Goal: Task Accomplishment & Management: Manage account settings

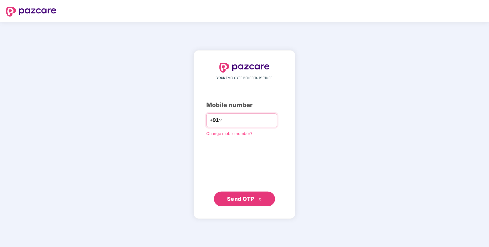
click at [229, 120] on input "number" at bounding box center [249, 120] width 50 height 10
type input "**********"
click at [257, 194] on span "Send OTP" at bounding box center [244, 198] width 35 height 9
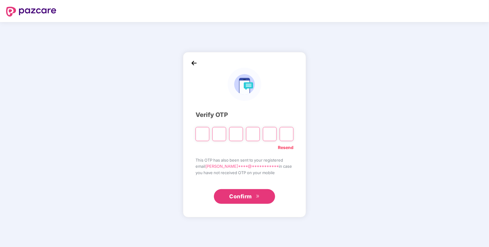
type input "*"
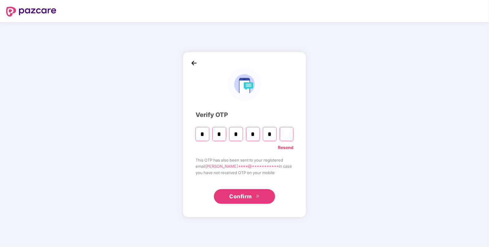
type input "*"
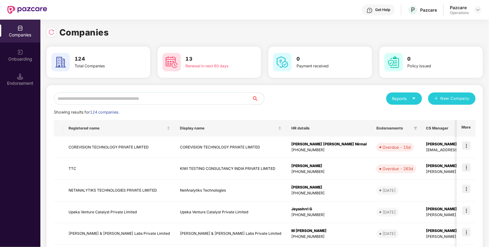
click at [114, 93] on input "text" at bounding box center [153, 98] width 198 height 12
paste input "******"
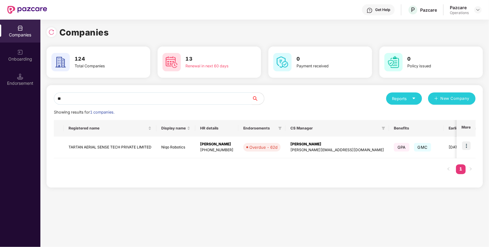
type input "*"
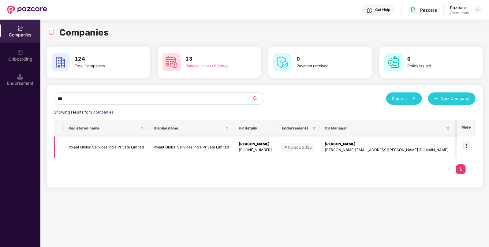
type input "***"
click at [466, 145] on img at bounding box center [466, 145] width 9 height 9
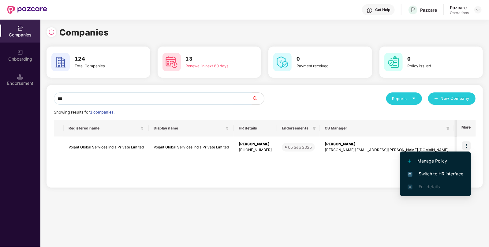
click at [444, 175] on span "Switch to HR interface" at bounding box center [436, 173] width 56 height 7
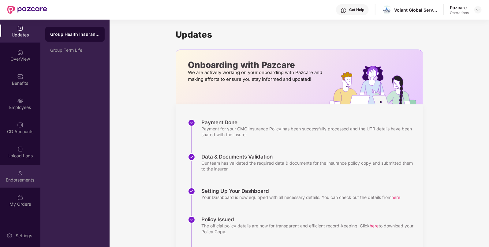
click at [31, 181] on div "Endorsements" at bounding box center [20, 180] width 40 height 6
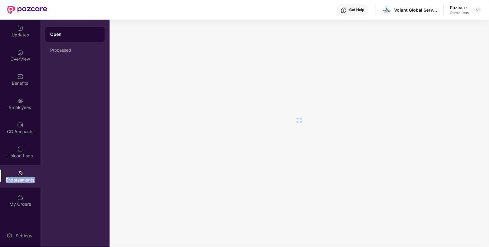
click at [31, 181] on div "Endorsements" at bounding box center [20, 180] width 40 height 6
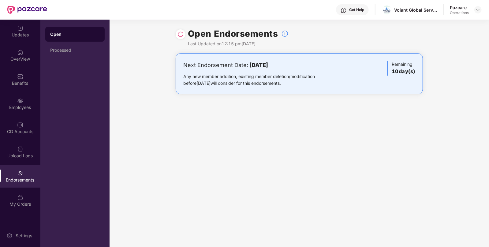
click at [480, 6] on div at bounding box center [477, 9] width 7 height 7
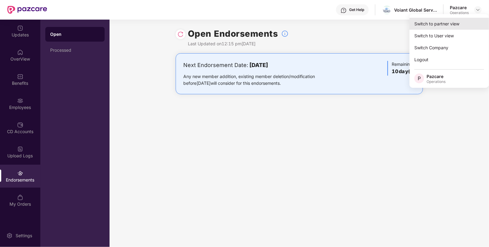
click at [445, 21] on div "Switch to partner view" at bounding box center [450, 24] width 80 height 12
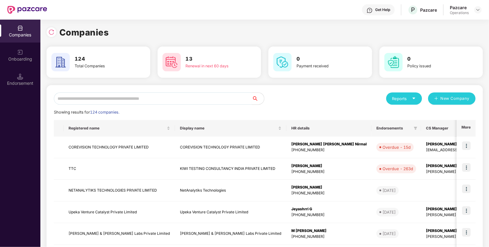
click at [135, 103] on input "text" at bounding box center [153, 98] width 198 height 12
click at [154, 98] on input "text" at bounding box center [153, 98] width 198 height 12
click at [148, 99] on input "text" at bounding box center [153, 98] width 198 height 12
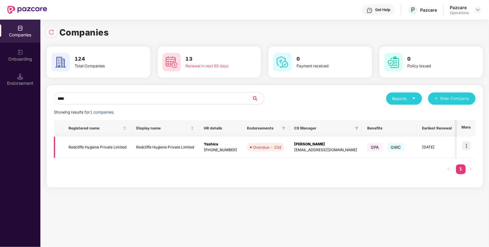
type input "****"
click at [167, 145] on td "Redcliffe Hygiene Private Limited" at bounding box center [165, 148] width 68 height 22
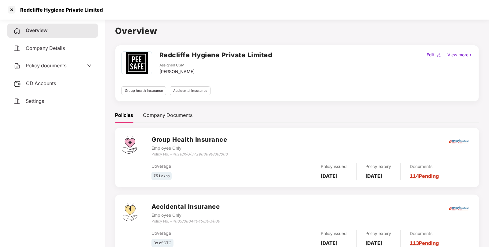
click at [34, 83] on span "CD Accounts" at bounding box center [41, 83] width 30 height 6
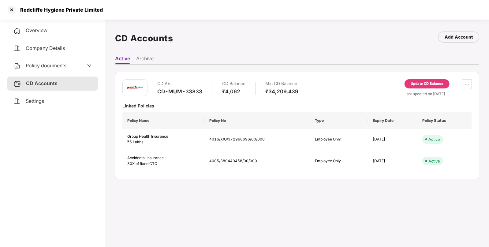
click at [182, 94] on div "CD-MUM-33833" at bounding box center [179, 91] width 45 height 7
copy div "CD-MUM-33833"
click at [11, 9] on div at bounding box center [12, 10] width 10 height 10
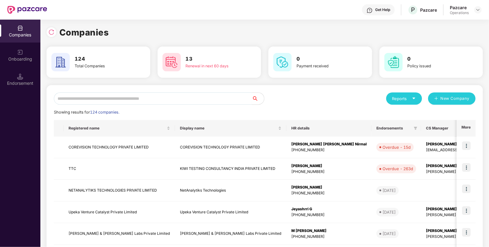
click at [174, 97] on input "text" at bounding box center [153, 98] width 198 height 12
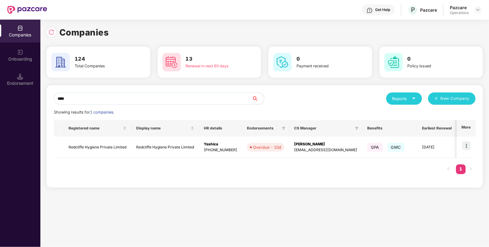
type input "****"
click at [140, 160] on div "Registered name Display name HR details Endorsements CS Manager Benefits Earlie…" at bounding box center [265, 150] width 422 height 60
click at [122, 147] on td "Redcliffe Hygiene Private Limited" at bounding box center [98, 148] width 68 height 22
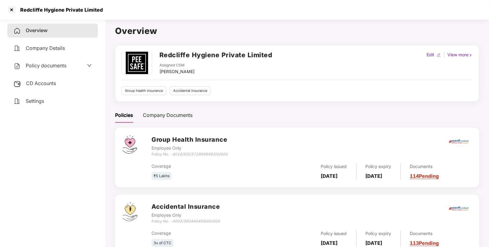
click at [41, 83] on span "CD Accounts" at bounding box center [41, 83] width 30 height 6
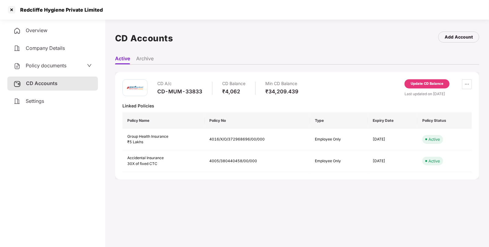
click at [177, 89] on div "CD-MUM-33833" at bounding box center [179, 91] width 45 height 7
copy div "CD-MUM-33833"
click at [12, 10] on div at bounding box center [12, 10] width 10 height 10
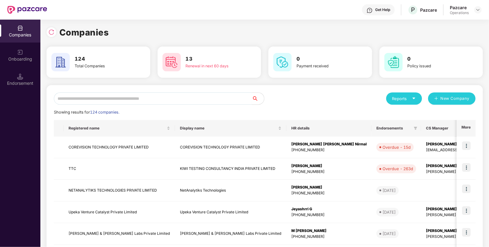
click at [103, 99] on input "text" at bounding box center [153, 98] width 198 height 12
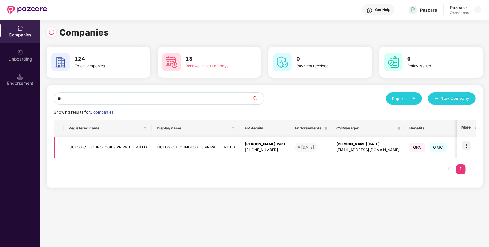
type input "**"
click at [465, 147] on img at bounding box center [466, 145] width 9 height 9
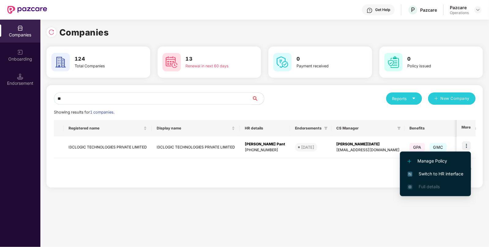
click at [441, 173] on span "Switch to HR interface" at bounding box center [436, 173] width 56 height 7
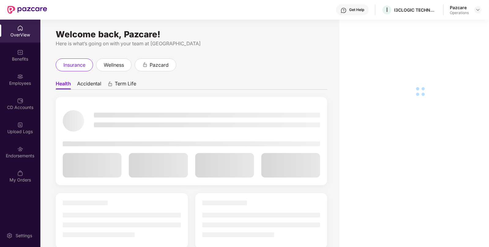
click at [29, 159] on div "Endorsements" at bounding box center [20, 151] width 40 height 23
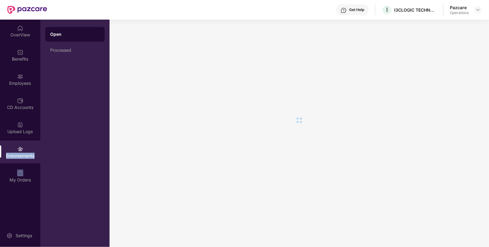
click at [29, 159] on div "Endorsements" at bounding box center [20, 151] width 40 height 23
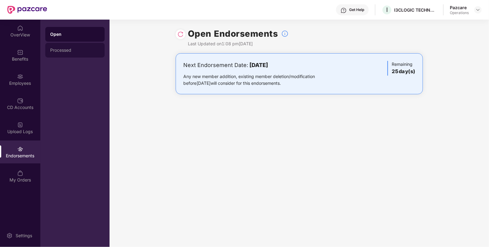
click at [67, 54] on div "Processed" at bounding box center [74, 50] width 59 height 15
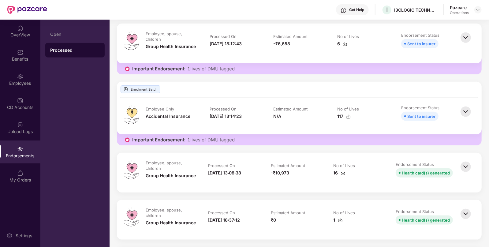
scroll to position [346, 0]
click at [465, 165] on img at bounding box center [465, 165] width 13 height 13
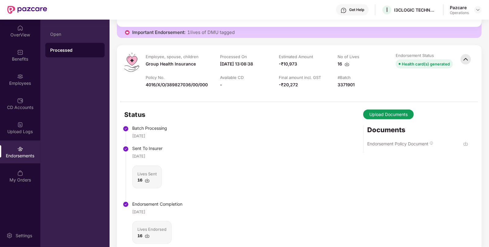
scroll to position [454, 0]
click at [465, 146] on img at bounding box center [465, 143] width 5 height 5
click at [25, 59] on div "Benefits" at bounding box center [20, 59] width 40 height 6
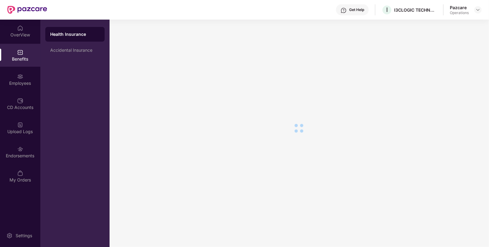
scroll to position [10, 0]
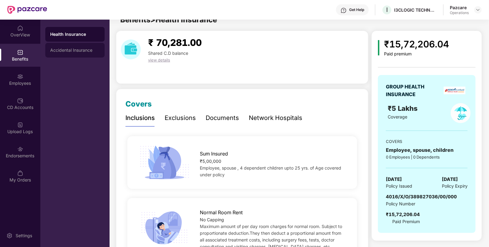
click at [89, 44] on div "Accidental Insurance" at bounding box center [74, 50] width 59 height 15
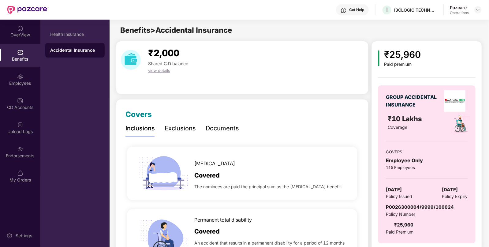
click at [418, 206] on span "P0026300004/9999/100024" at bounding box center [420, 207] width 68 height 6
copy span "P0026300004/9999/100024"
click at [476, 12] on img at bounding box center [478, 9] width 5 height 5
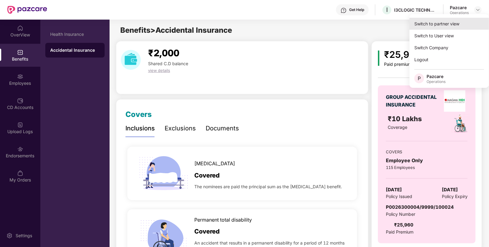
click at [449, 20] on div "Switch to partner view" at bounding box center [450, 24] width 80 height 12
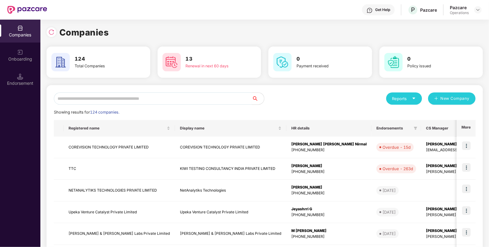
click at [175, 98] on input "text" at bounding box center [153, 98] width 198 height 12
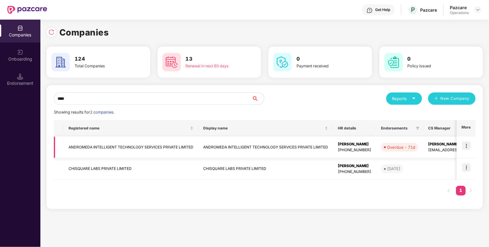
type input "****"
click at [180, 155] on td "ANDROMEDA INTELLIGENT TECHNOLOGY SERVICES PRIVATE LIMITED" at bounding box center [131, 148] width 135 height 22
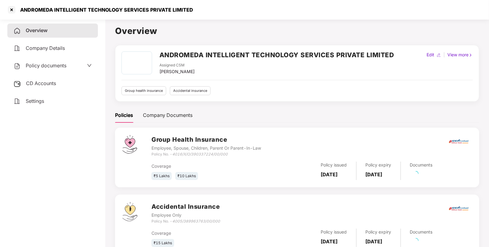
click at [41, 89] on div "CD Accounts" at bounding box center [52, 84] width 91 height 14
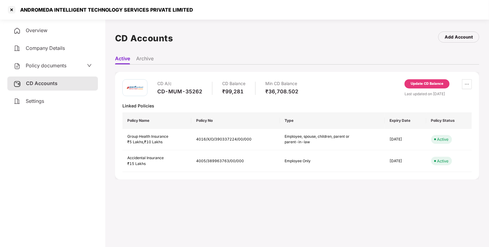
click at [164, 89] on div "CD-MUM-35262" at bounding box center [179, 91] width 45 height 7
copy div "CD-MUM-35262"
click at [14, 11] on div at bounding box center [12, 10] width 10 height 10
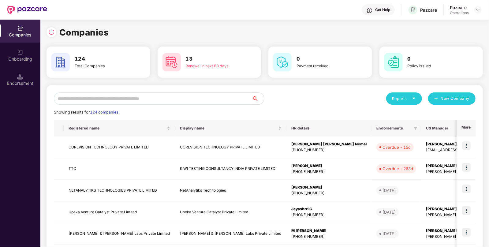
click at [159, 98] on input "text" at bounding box center [153, 98] width 198 height 12
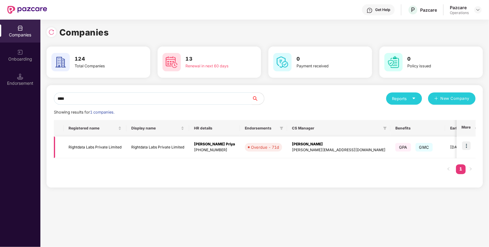
type input "****"
click at [165, 142] on td "Rightdata Labs Private Limited" at bounding box center [157, 148] width 63 height 22
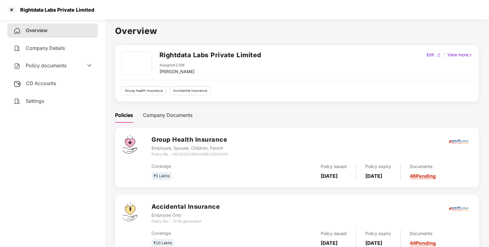
click at [173, 53] on h2 "Rightdata Labs Private Limited" at bounding box center [210, 55] width 102 height 10
copy h2 "Rightdata"
click at [226, 53] on h2 "Rightdata Labs Private Limited" at bounding box center [210, 55] width 102 height 10
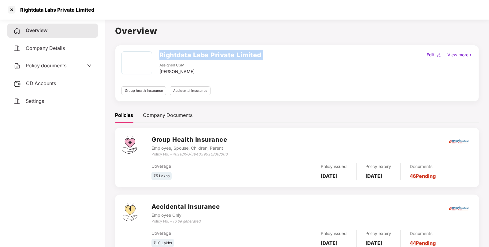
click at [226, 53] on h2 "Rightdata Labs Private Limited" at bounding box center [210, 55] width 102 height 10
copy h2 "Rightdata Labs Private Limited"
click at [32, 6] on div "Rightdata Labs Private Limited" at bounding box center [51, 10] width 88 height 10
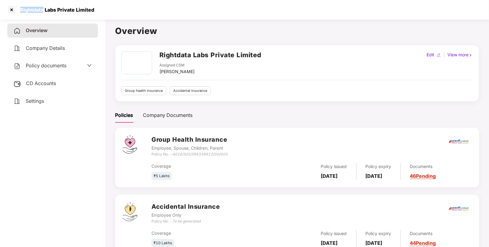
click at [32, 6] on div "Rightdata Labs Private Limited" at bounding box center [51, 10] width 88 height 10
copy div "Rightdata"
click at [10, 14] on div at bounding box center [12, 10] width 10 height 10
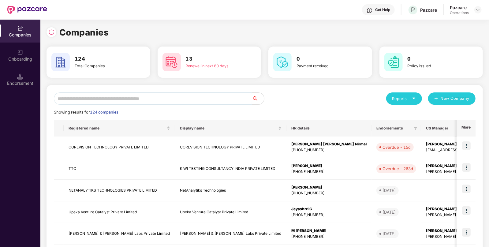
paste input "*********"
click at [178, 103] on input "text" at bounding box center [153, 98] width 198 height 12
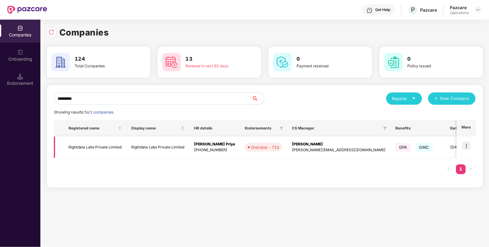
type input "*********"
click at [465, 146] on img at bounding box center [466, 145] width 9 height 9
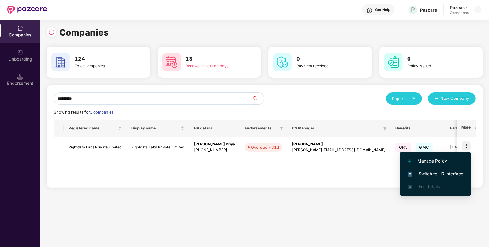
click at [436, 172] on span "Switch to HR interface" at bounding box center [436, 173] width 56 height 7
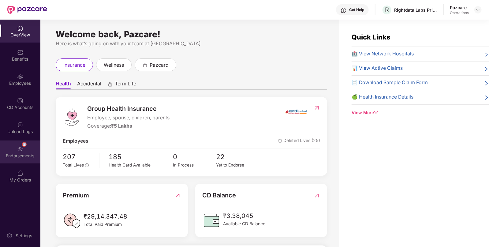
drag, startPoint x: 32, startPoint y: 142, endPoint x: 26, endPoint y: 144, distance: 6.8
click at [26, 144] on div "2" at bounding box center [24, 144] width 5 height 5
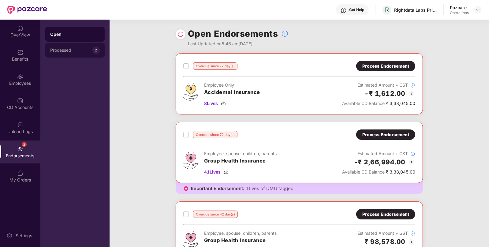
click at [80, 54] on div "Processed 2" at bounding box center [74, 50] width 59 height 15
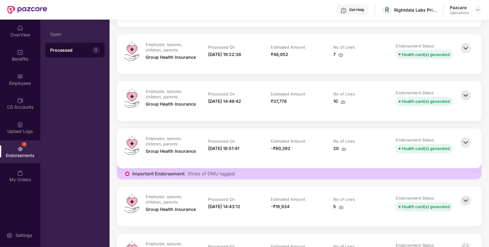
scroll to position [755, 0]
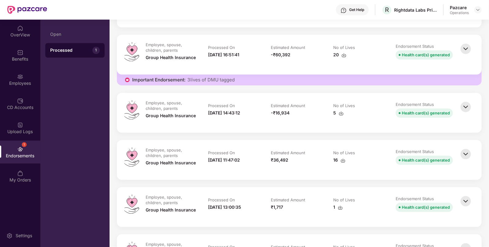
click at [466, 108] on img at bounding box center [465, 106] width 13 height 13
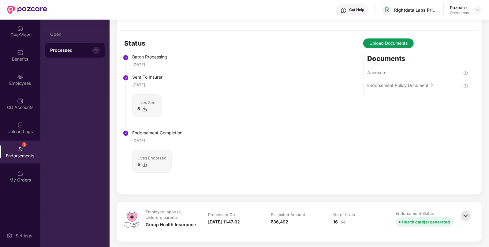
click at [414, 153] on div "Status Batch Processing [DATE] Sent To Insurer [DATE] Lives Sent 5 Endorsement …" at bounding box center [299, 112] width 365 height 163
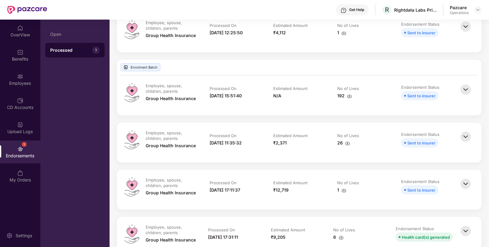
scroll to position [327, 0]
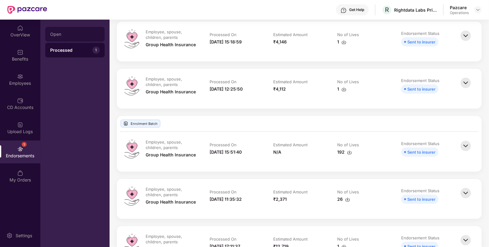
click at [70, 34] on div "Open" at bounding box center [75, 34] width 50 height 5
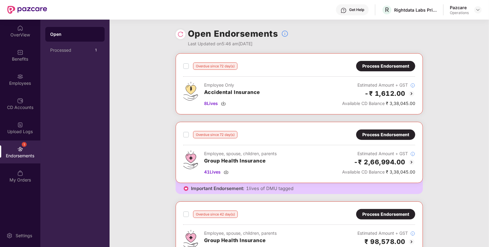
scroll to position [143, 0]
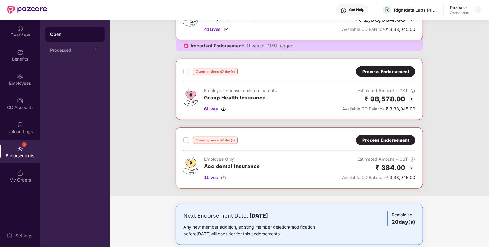
click at [402, 64] on div "Overdue since 42 day(s) Process Endorsement Employee, spouse, children, parents…" at bounding box center [299, 89] width 247 height 61
click at [374, 72] on div "Process Endorsement" at bounding box center [385, 71] width 47 height 7
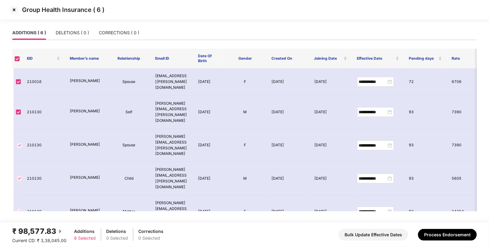
click at [14, 6] on img at bounding box center [14, 10] width 10 height 10
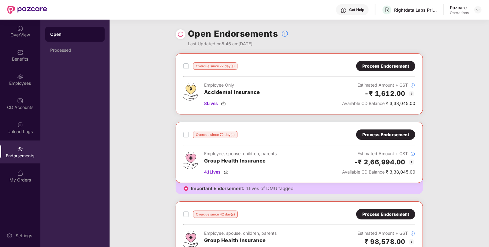
click at [393, 133] on div "Process Endorsement" at bounding box center [385, 134] width 47 height 7
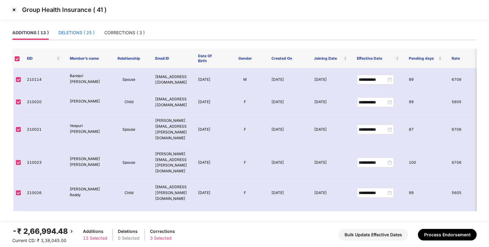
click at [69, 35] on div "DELETIONS ( 25 )" at bounding box center [76, 32] width 36 height 7
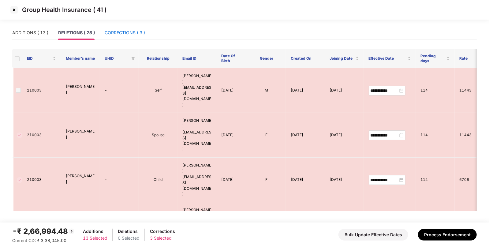
click at [123, 35] on div "CORRECTIONS ( 3 )" at bounding box center [125, 32] width 40 height 7
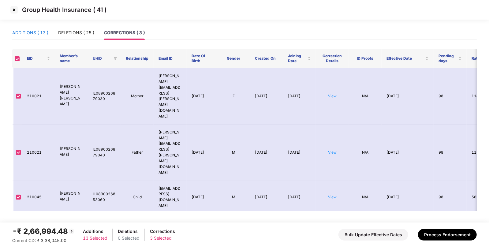
click at [28, 31] on div "ADDITIONS ( 13 )" at bounding box center [30, 32] width 36 height 7
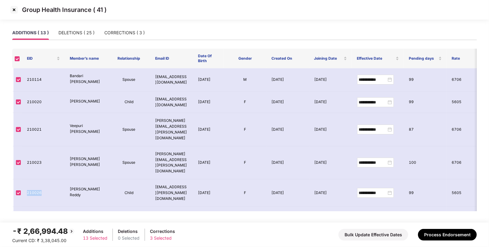
click at [13, 12] on img at bounding box center [14, 10] width 10 height 10
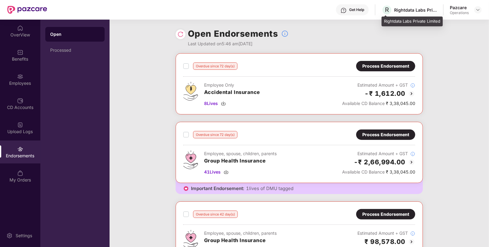
click at [403, 8] on div "Rightdata Labs Private Limited" at bounding box center [415, 10] width 43 height 6
copy div "Rightdata"
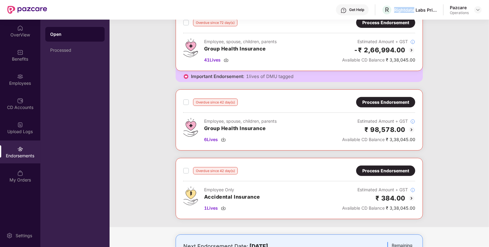
scroll to position [112, 0]
drag, startPoint x: 225, startPoint y: 143, endPoint x: 223, endPoint y: 138, distance: 4.5
click at [223, 138] on div "Overdue since 42 day(s) Process Endorsement Employee, spouse, children, parents…" at bounding box center [299, 119] width 247 height 61
click at [223, 138] on img at bounding box center [223, 139] width 5 height 5
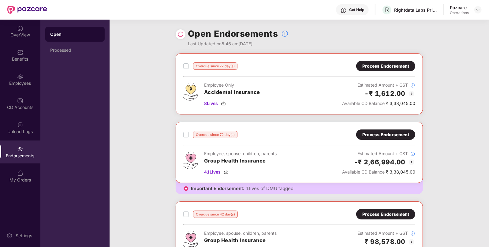
click at [388, 129] on div "Process Endorsement" at bounding box center [385, 134] width 59 height 10
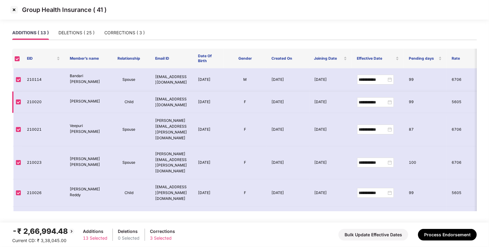
click at [21, 103] on td at bounding box center [17, 103] width 10 height 22
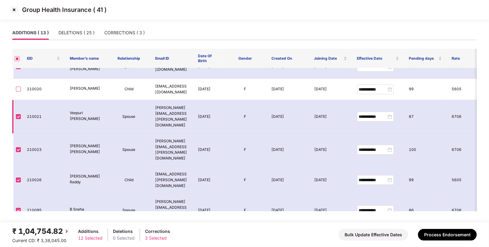
scroll to position [17, 0]
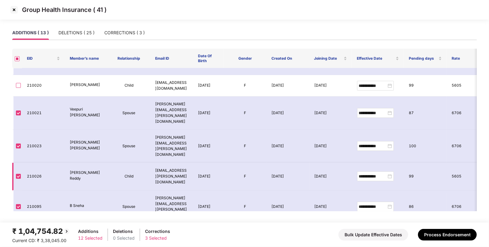
click at [21, 163] on td at bounding box center [17, 177] width 10 height 28
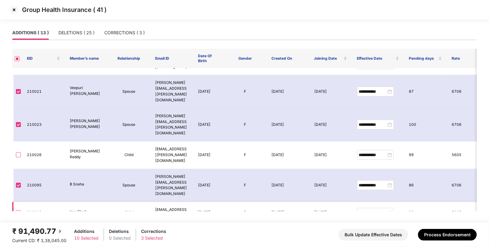
scroll to position [167, 0]
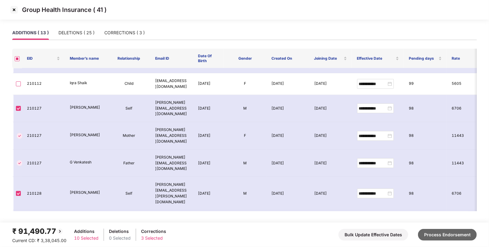
click at [440, 235] on button "Process Endorsement" at bounding box center [447, 235] width 59 height 12
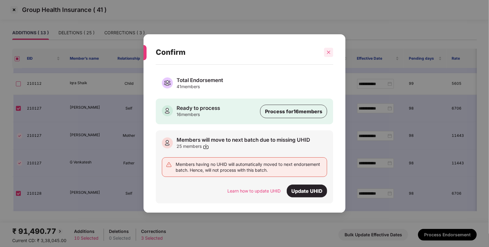
click at [325, 54] on div at bounding box center [328, 52] width 9 height 9
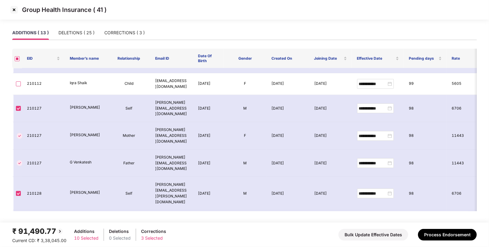
click at [14, 8] on img at bounding box center [14, 10] width 10 height 10
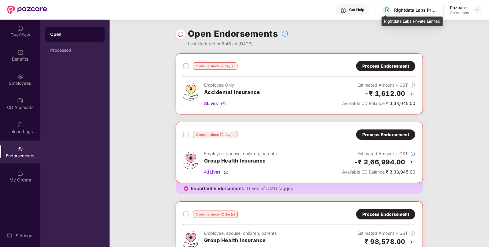
click at [405, 8] on div "Rightdata Labs Private Limited" at bounding box center [415, 10] width 43 height 6
copy div "Rightdata Labs Private Limited"
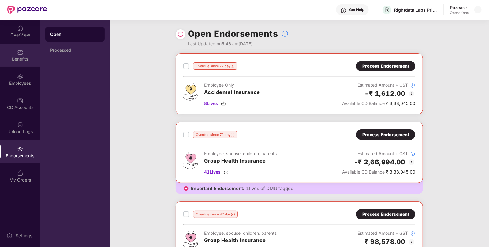
click at [21, 66] on div "Benefits" at bounding box center [20, 55] width 40 height 23
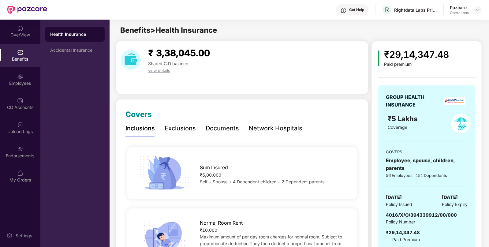
click at [412, 204] on div "Policy Issued" at bounding box center [399, 204] width 26 height 7
click at [417, 215] on span "4016/X/O/394339912/00/000" at bounding box center [421, 215] width 71 height 6
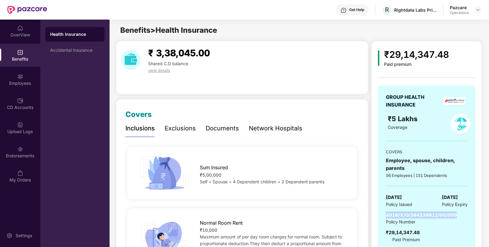
copy span "4016/X/O/394339912/00/000"
click at [477, 11] on img at bounding box center [478, 9] width 5 height 5
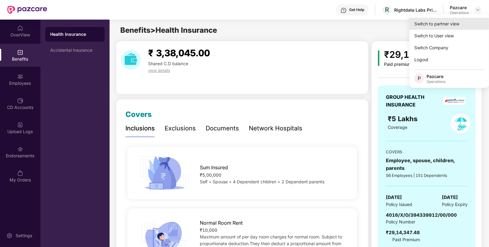
click at [445, 21] on div "Switch to partner view" at bounding box center [450, 24] width 80 height 12
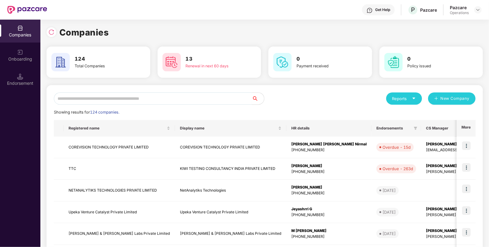
click at [124, 97] on input "text" at bounding box center [153, 98] width 198 height 12
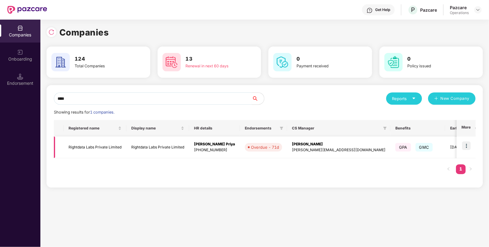
type input "****"
click at [469, 143] on img at bounding box center [466, 145] width 9 height 9
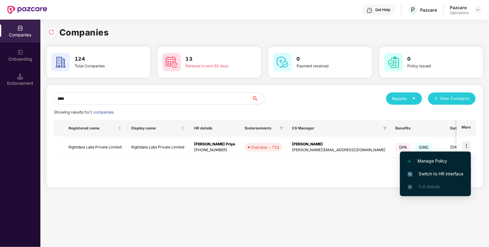
click at [439, 173] on span "Switch to HR interface" at bounding box center [436, 173] width 56 height 7
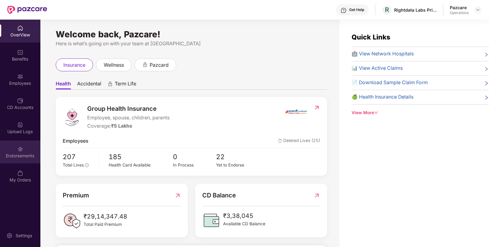
click at [30, 159] on div "Endorsements" at bounding box center [20, 151] width 40 height 23
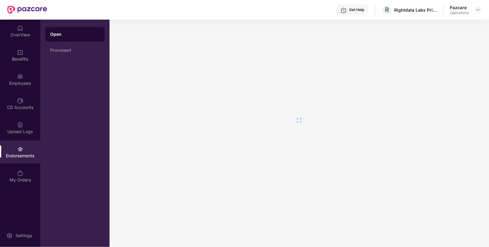
click at [30, 159] on div "Endorsements" at bounding box center [20, 151] width 40 height 23
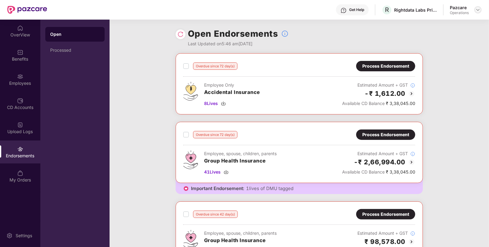
click at [479, 7] on div at bounding box center [477, 9] width 7 height 7
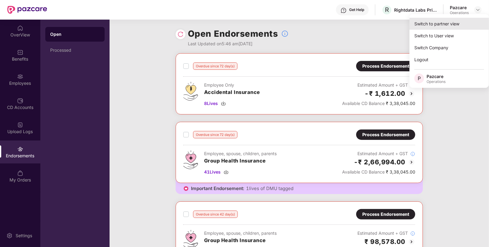
click at [455, 18] on div "Switch to partner view" at bounding box center [450, 24] width 80 height 12
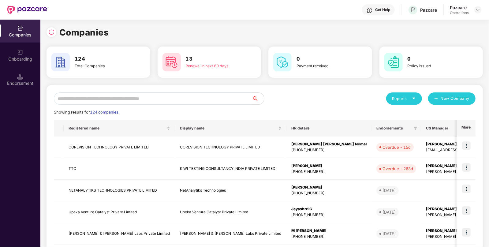
click at [204, 96] on input "text" at bounding box center [153, 98] width 198 height 12
type input "*"
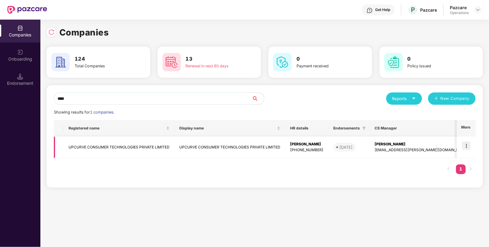
type input "****"
click at [467, 144] on img at bounding box center [466, 145] width 9 height 9
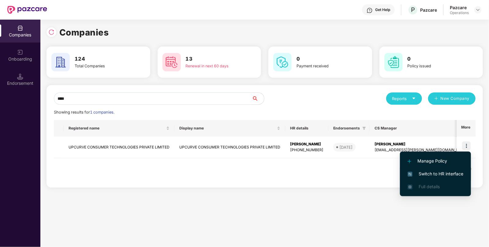
click at [423, 172] on span "Switch to HR interface" at bounding box center [436, 173] width 56 height 7
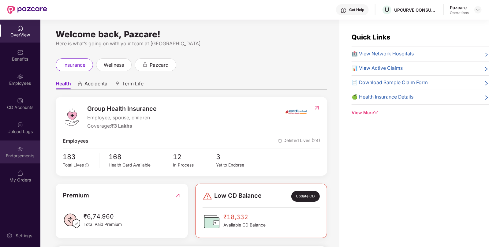
click at [30, 153] on div "Endorsements" at bounding box center [20, 156] width 40 height 6
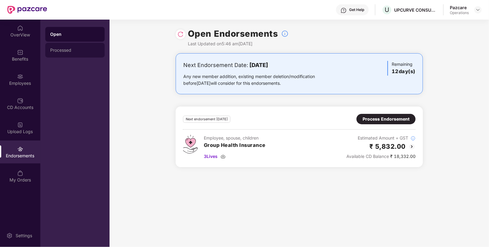
click at [59, 51] on div "Processed" at bounding box center [75, 50] width 50 height 5
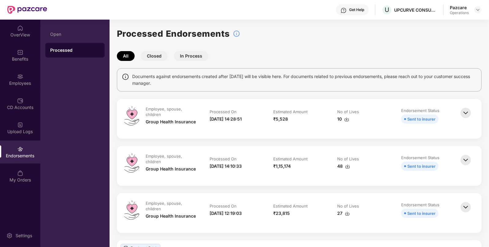
click at [462, 114] on img at bounding box center [465, 112] width 13 height 13
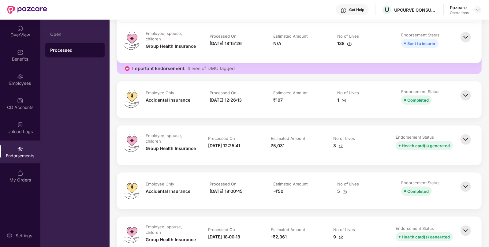
scroll to position [414, 0]
click at [25, 63] on div "Benefits" at bounding box center [20, 55] width 40 height 23
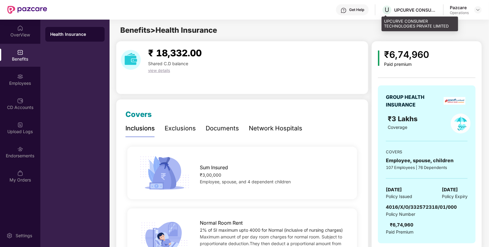
click at [406, 11] on div "UPCURVE CONSUMER TECHNOLOGIES PRIVATE LIMITED" at bounding box center [415, 10] width 43 height 6
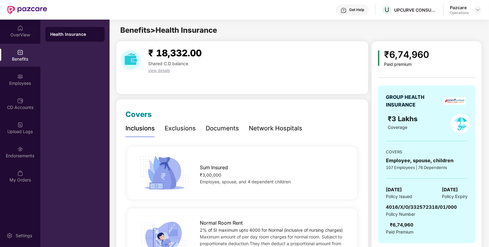
click at [422, 210] on div "4016/X/O/332572318/01/000" at bounding box center [421, 207] width 71 height 7
click at [14, 101] on div "CD Accounts" at bounding box center [20, 103] width 40 height 23
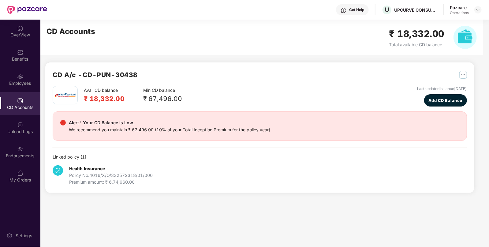
click at [108, 73] on h2 "CD A/c - CD-PUN-30438" at bounding box center [95, 75] width 85 height 10
click at [87, 73] on h2 "CD A/c - CD-PUN-30438" at bounding box center [95, 75] width 85 height 10
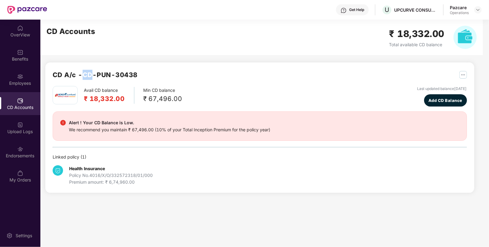
click at [84, 74] on h2 "CD A/c - CD-PUN-30438" at bounding box center [95, 75] width 85 height 10
drag, startPoint x: 84, startPoint y: 74, endPoint x: 159, endPoint y: 72, distance: 75.3
click at [159, 72] on div "CD A/c - CD-PUN-30438" at bounding box center [260, 78] width 414 height 16
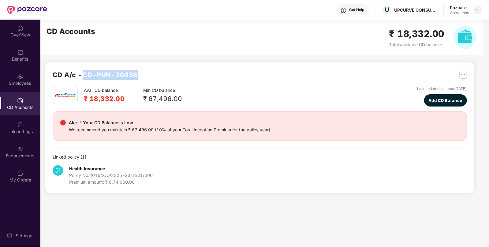
click at [479, 9] on img at bounding box center [478, 9] width 5 height 5
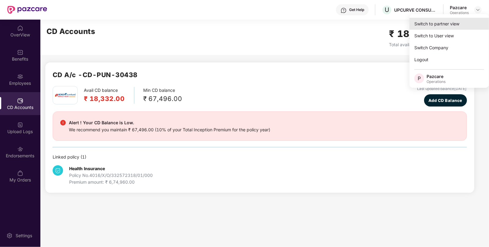
click at [451, 18] on div "Switch to partner view" at bounding box center [450, 24] width 80 height 12
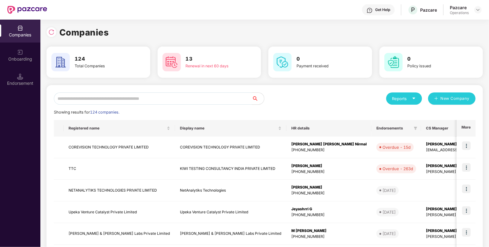
click at [161, 98] on input "text" at bounding box center [153, 98] width 198 height 12
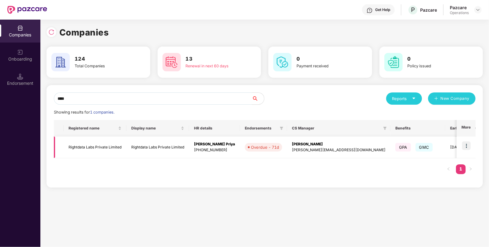
type input "****"
click at [145, 147] on td "Rightdata Labs Private Limited" at bounding box center [157, 148] width 63 height 22
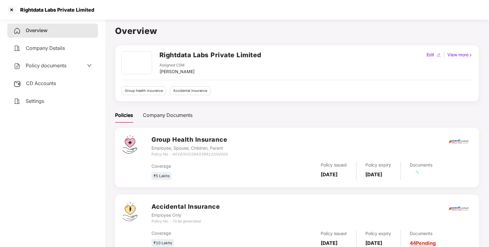
click at [61, 85] on div "CD Accounts" at bounding box center [52, 84] width 91 height 14
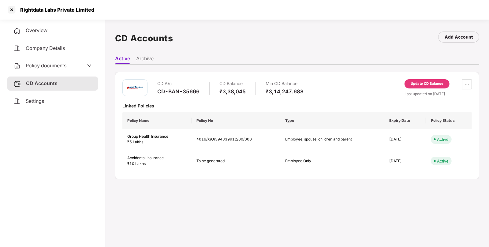
click at [193, 86] on div "CD A/c" at bounding box center [178, 83] width 42 height 9
click at [185, 91] on div "CD-BAN-35666" at bounding box center [178, 91] width 42 height 7
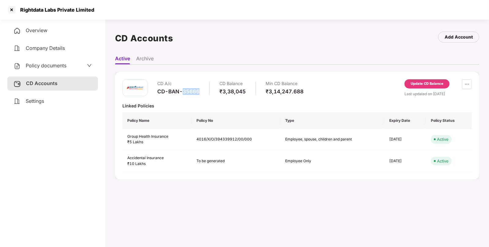
click at [185, 91] on div "CD-BAN-35666" at bounding box center [178, 91] width 42 height 7
click at [176, 91] on div "CD-BAN-35666" at bounding box center [178, 91] width 42 height 7
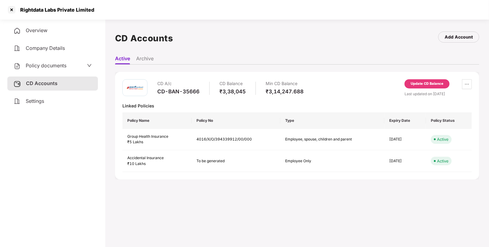
click at [26, 10] on div "Rightdata Labs Private Limited" at bounding box center [56, 10] width 78 height 6
click at [7, 9] on div at bounding box center [12, 10] width 10 height 10
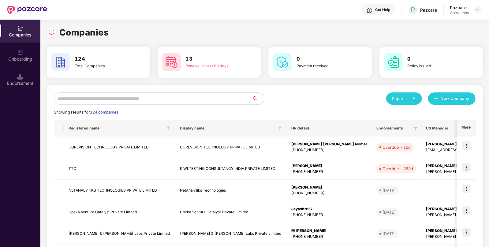
click at [192, 95] on input "text" at bounding box center [153, 98] width 198 height 12
paste input "*********"
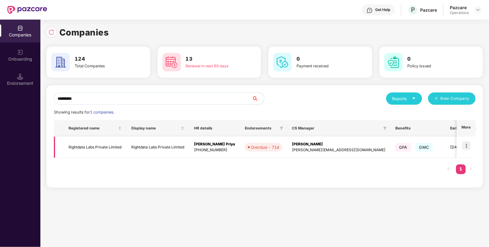
type input "*********"
click at [464, 146] on img at bounding box center [466, 145] width 9 height 9
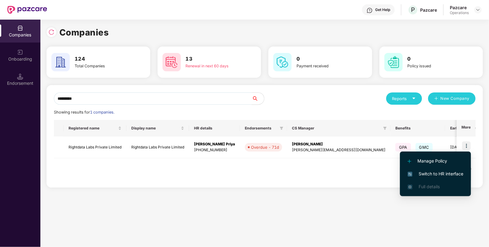
click at [442, 176] on span "Switch to HR interface" at bounding box center [436, 173] width 56 height 7
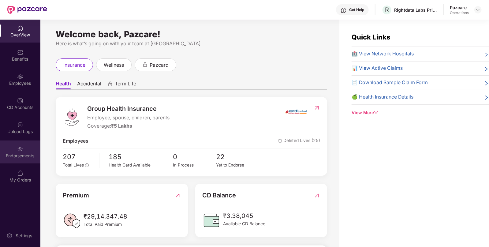
click at [34, 153] on div "Endorsements" at bounding box center [20, 156] width 40 height 6
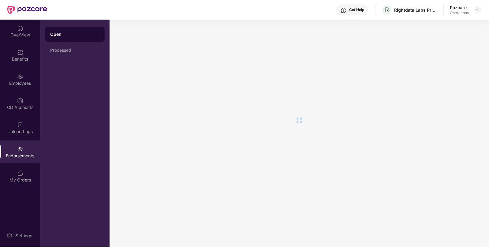
click at [34, 153] on div "Endorsements" at bounding box center [20, 156] width 40 height 6
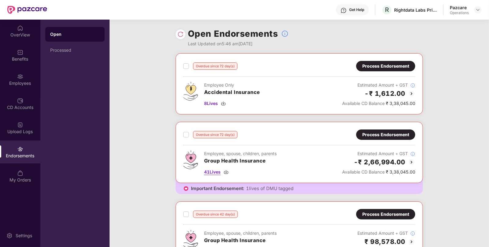
click at [226, 171] on img at bounding box center [226, 172] width 5 height 5
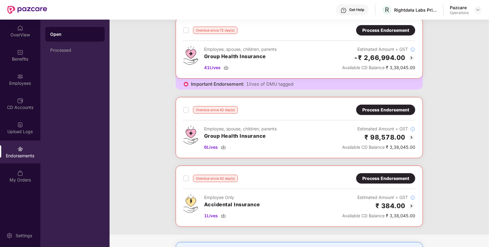
scroll to position [116, 0]
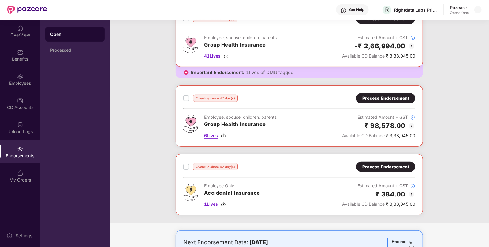
click at [221, 136] on div "6 Lives" at bounding box center [240, 135] width 73 height 7
